Goal: Task Accomplishment & Management: Use online tool/utility

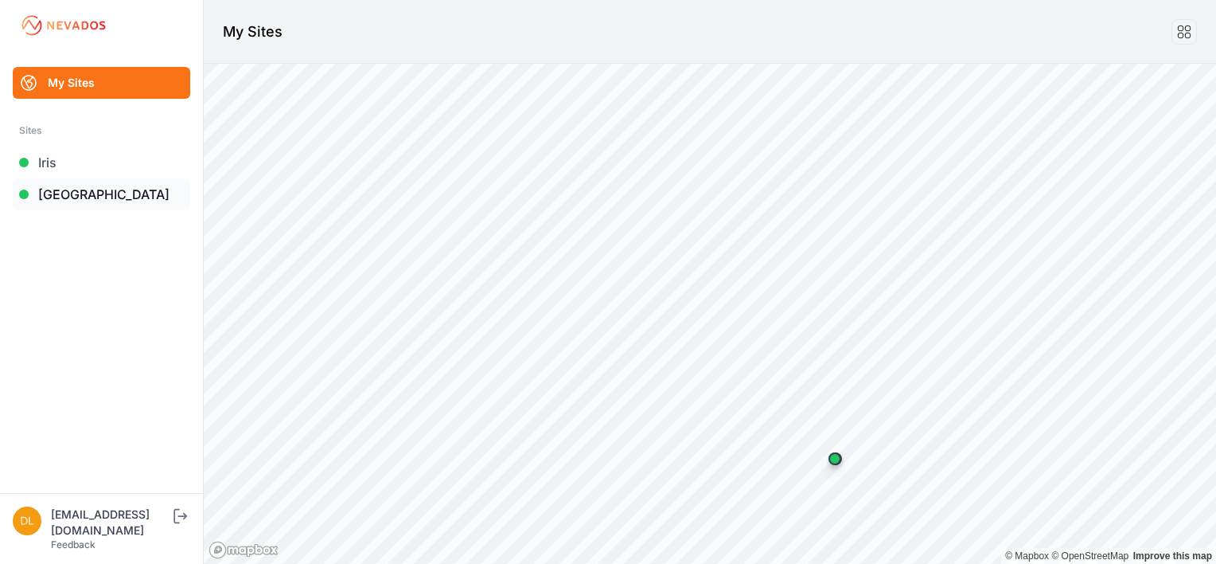
click at [80, 196] on link "[GEOGRAPHIC_DATA]" at bounding box center [102, 194] width 178 height 32
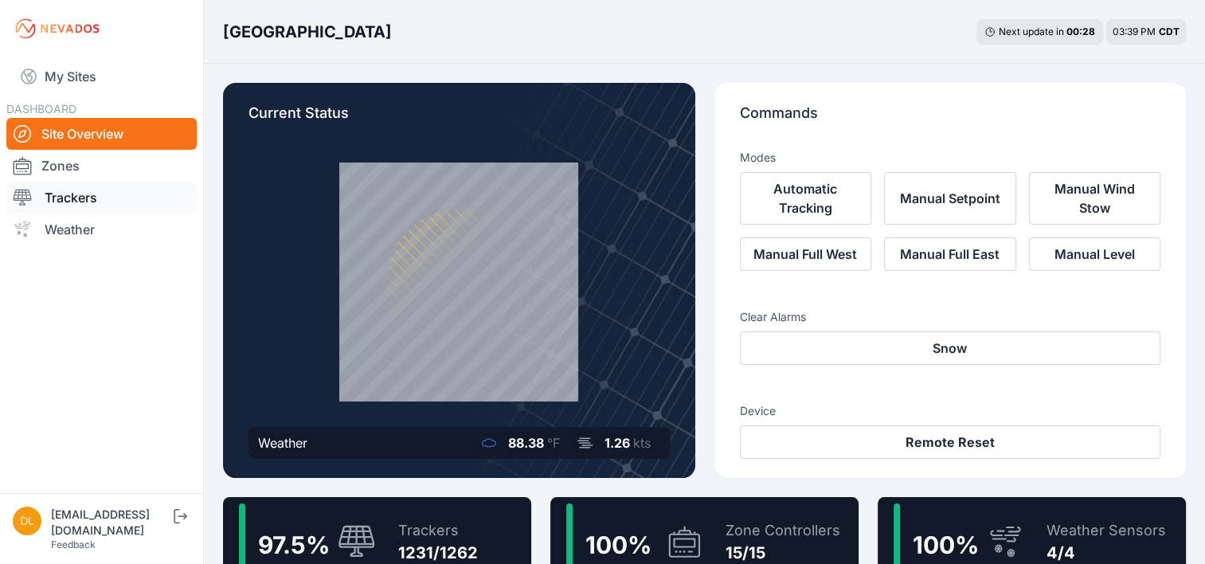
click at [107, 195] on link "Trackers" at bounding box center [101, 198] width 190 height 32
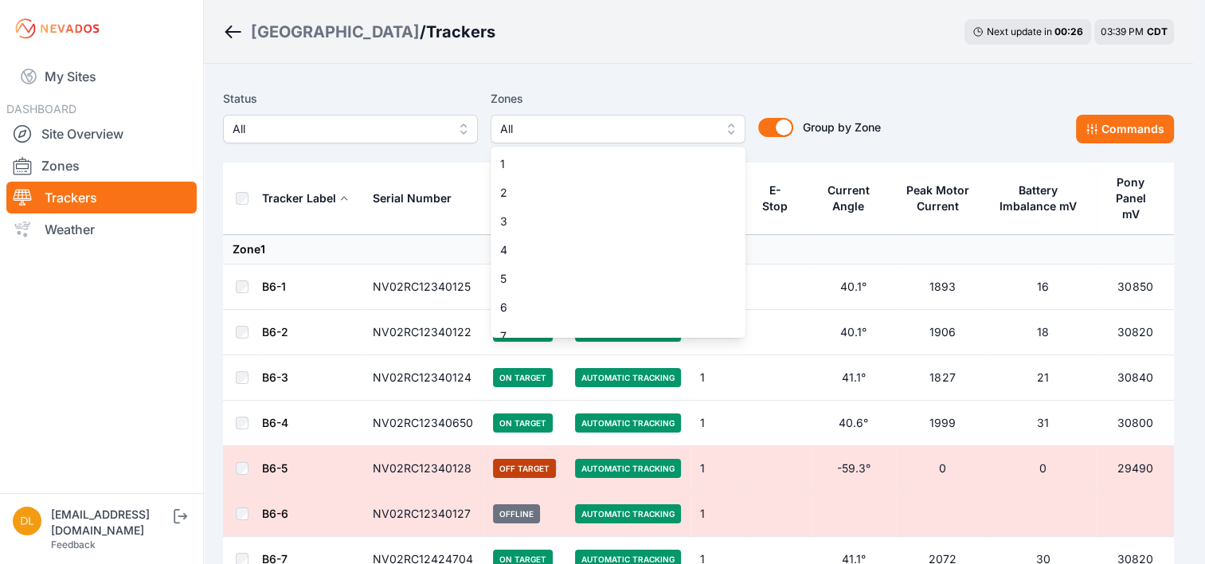
click at [550, 124] on span "All" at bounding box center [606, 128] width 213 height 19
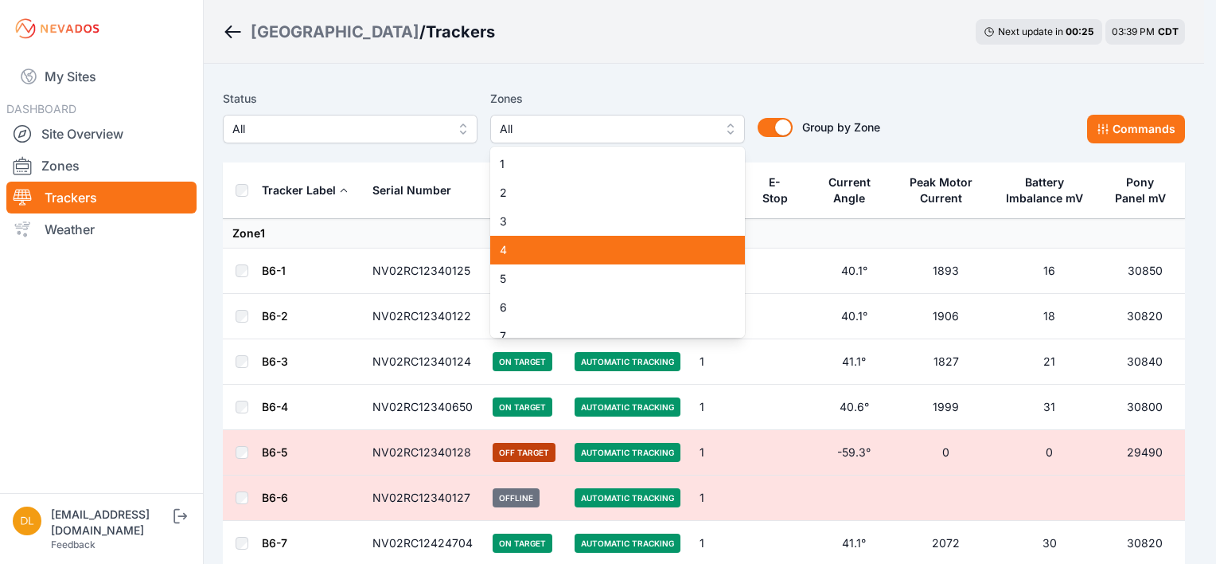
click at [551, 248] on span "4" at bounding box center [608, 250] width 217 height 16
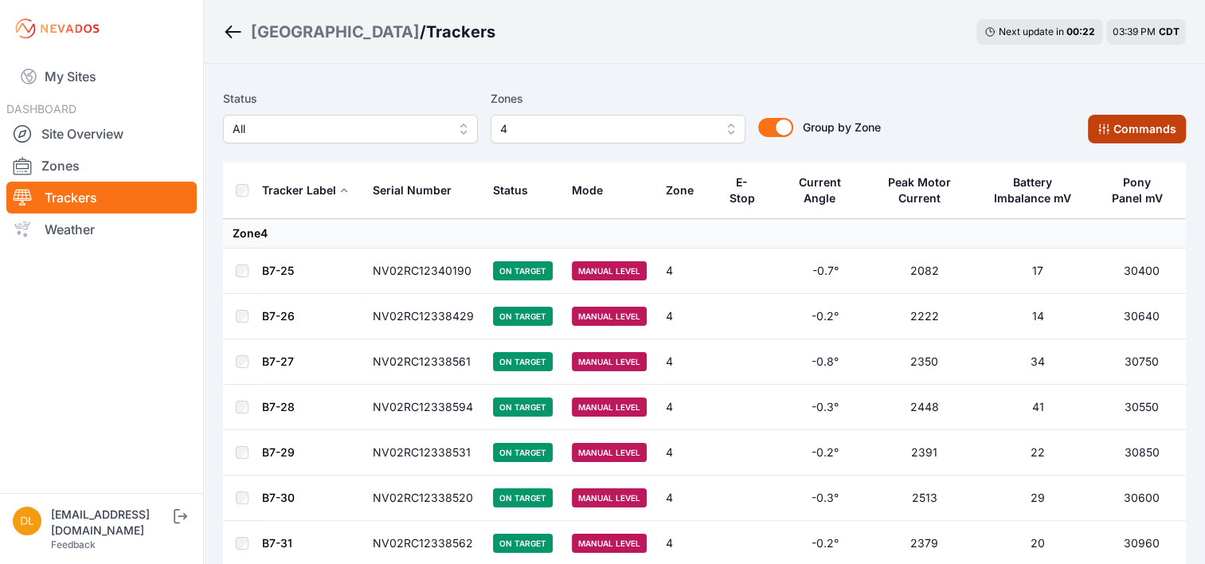
click at [1130, 126] on button "Commands" at bounding box center [1136, 129] width 98 height 29
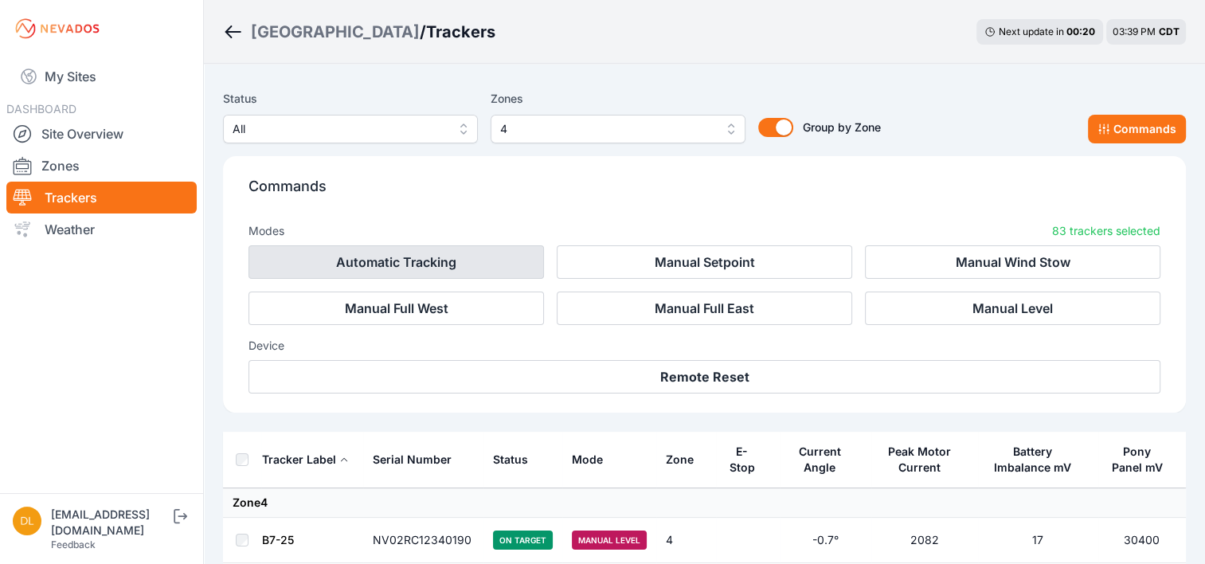
click at [474, 260] on button "Automatic Tracking" at bounding box center [395, 261] width 295 height 33
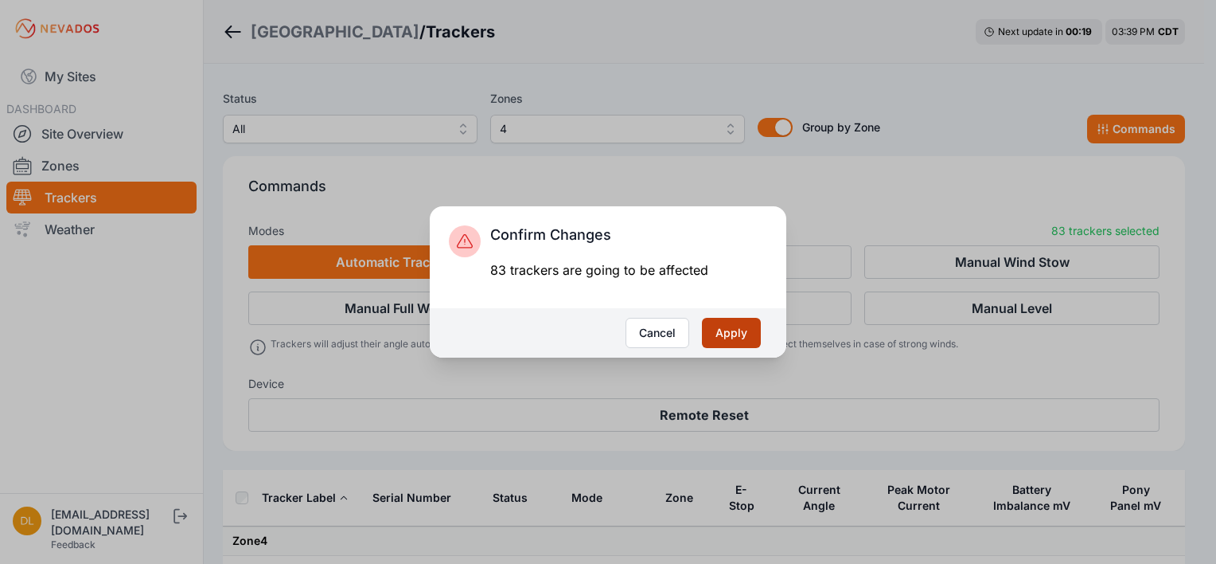
click at [732, 339] on button "Apply" at bounding box center [731, 333] width 59 height 30
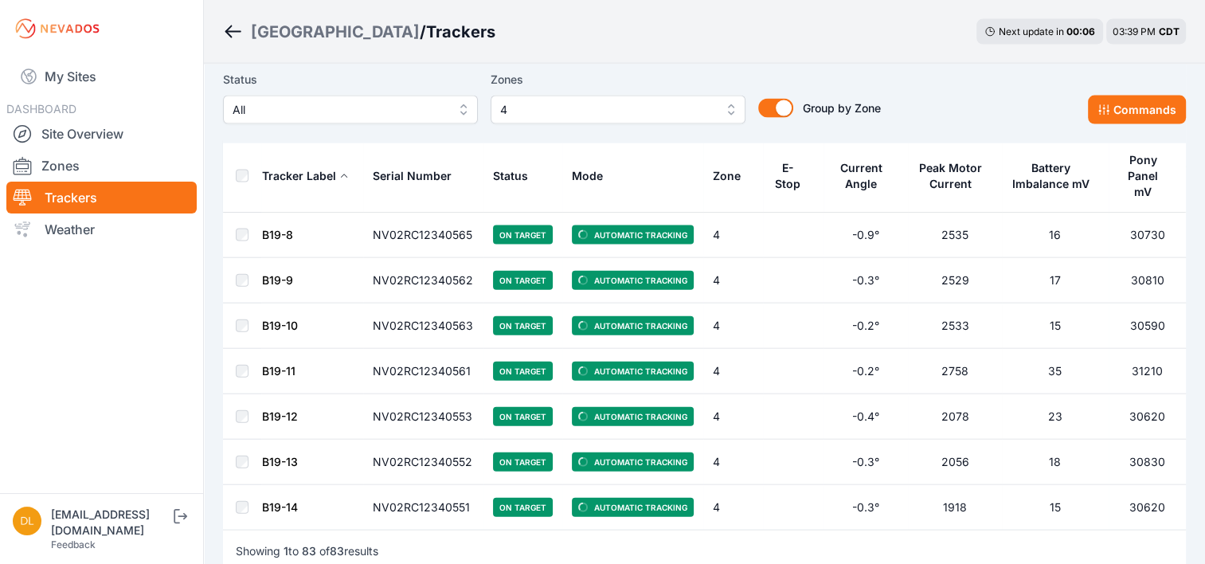
scroll to position [3598, 0]
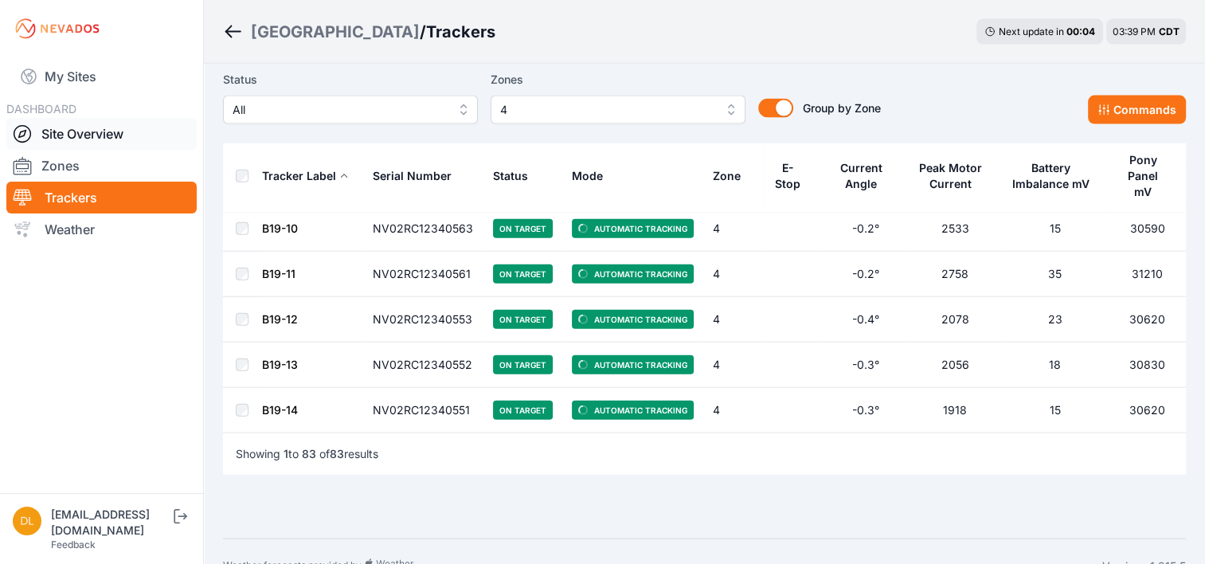
click at [92, 143] on link "Site Overview" at bounding box center [101, 134] width 190 height 32
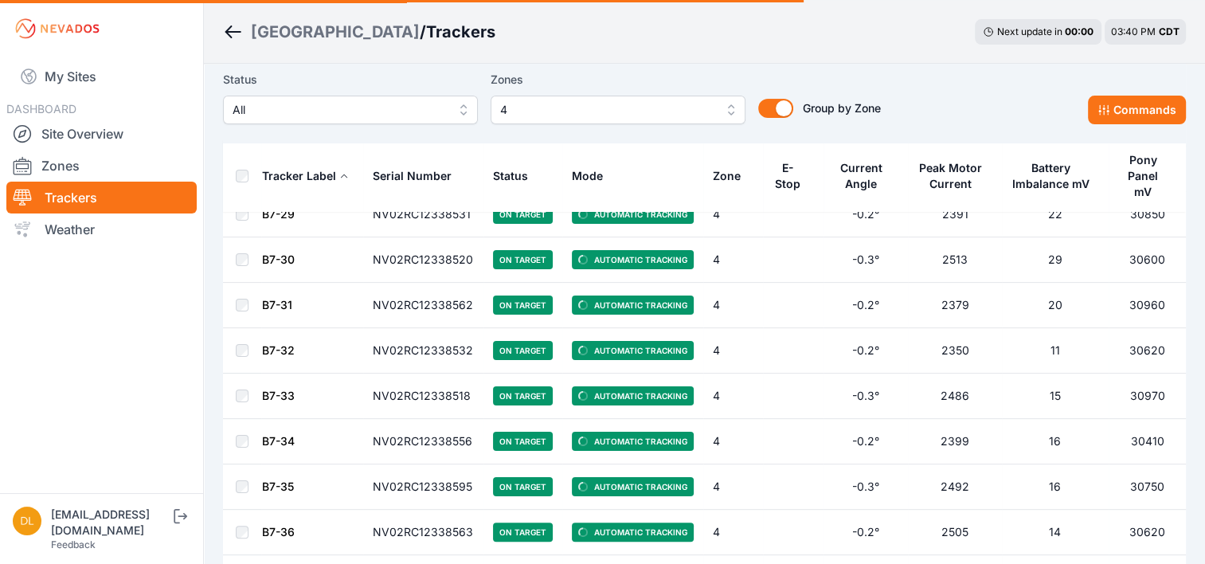
scroll to position [197, 0]
